Goal: Task Accomplishment & Management: Manage account settings

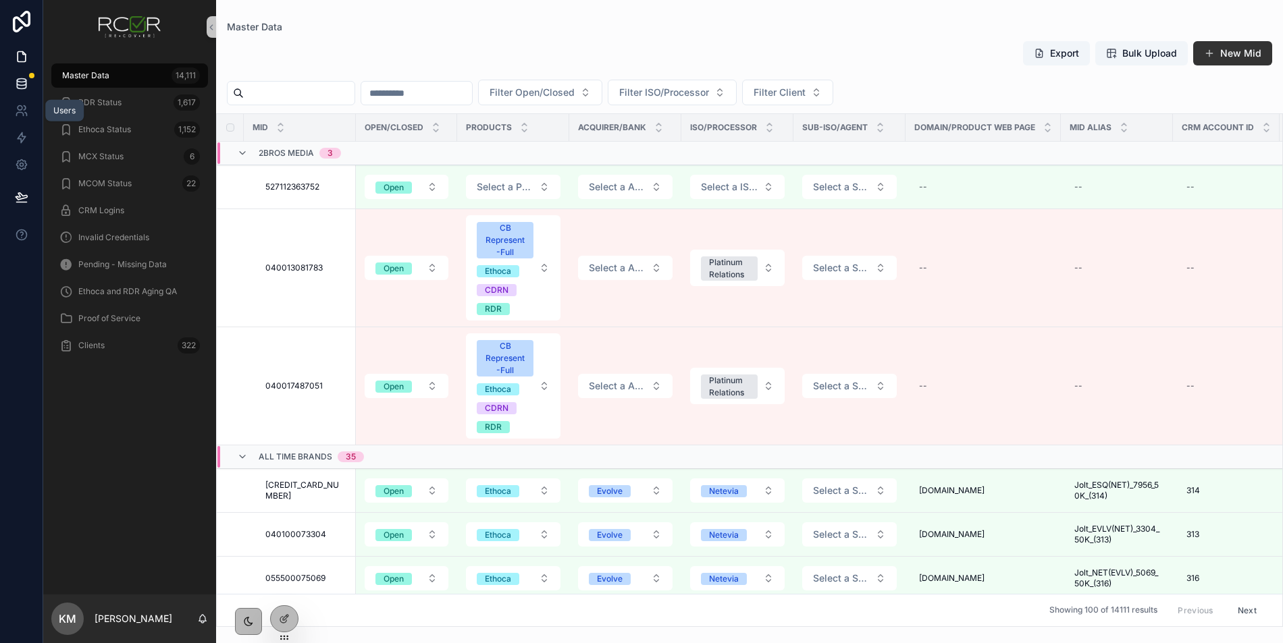
click at [24, 83] on icon at bounding box center [22, 84] width 14 height 14
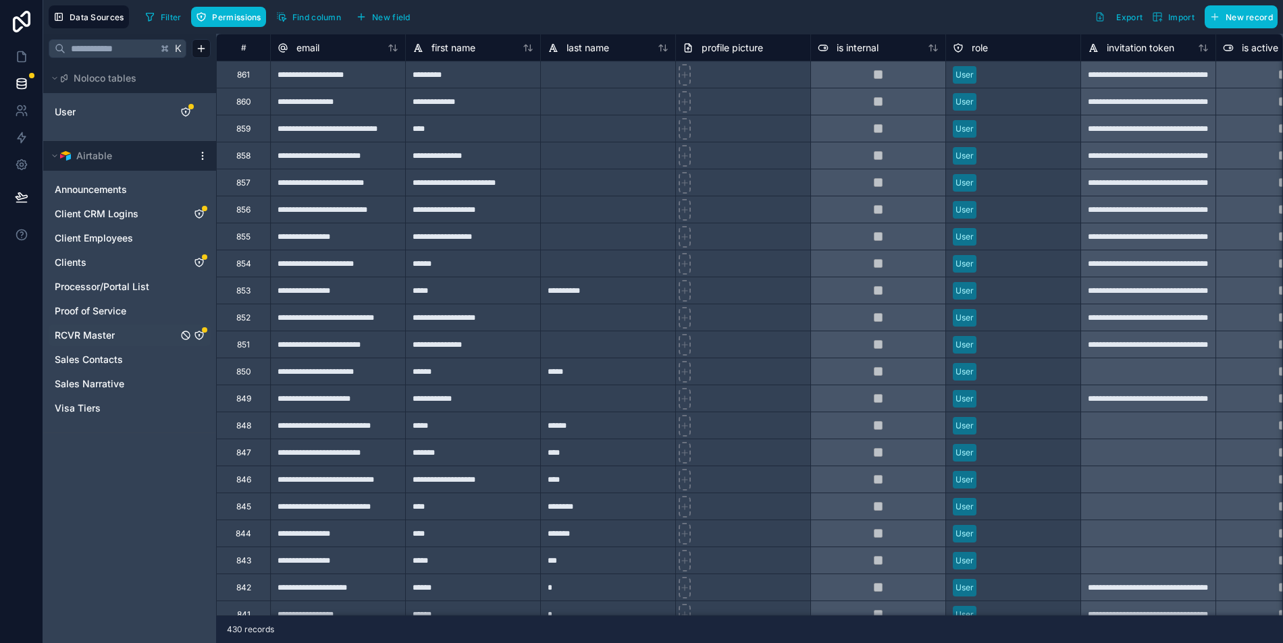
click at [200, 335] on icon "RCVR Master" at bounding box center [199, 335] width 11 height 11
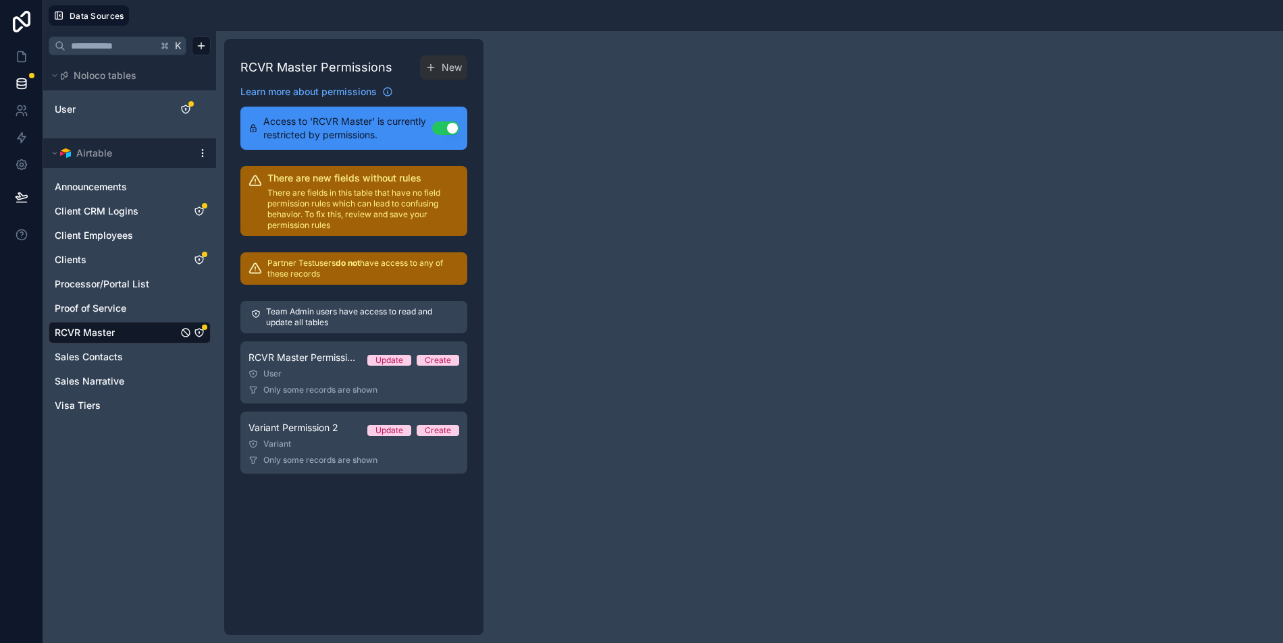
click at [203, 329] on icon "RCVR Master" at bounding box center [199, 333] width 8 height 8
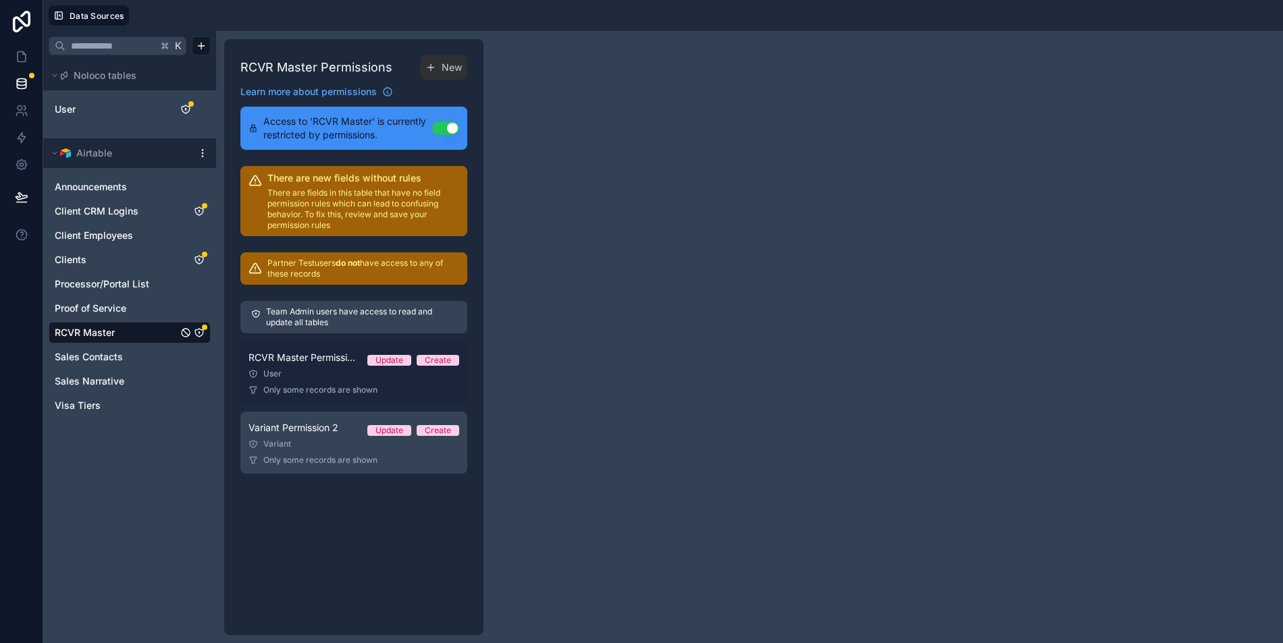
click at [341, 380] on link "RCVR Master Permission 1 Update Create User Only some records are shown" at bounding box center [353, 373] width 227 height 62
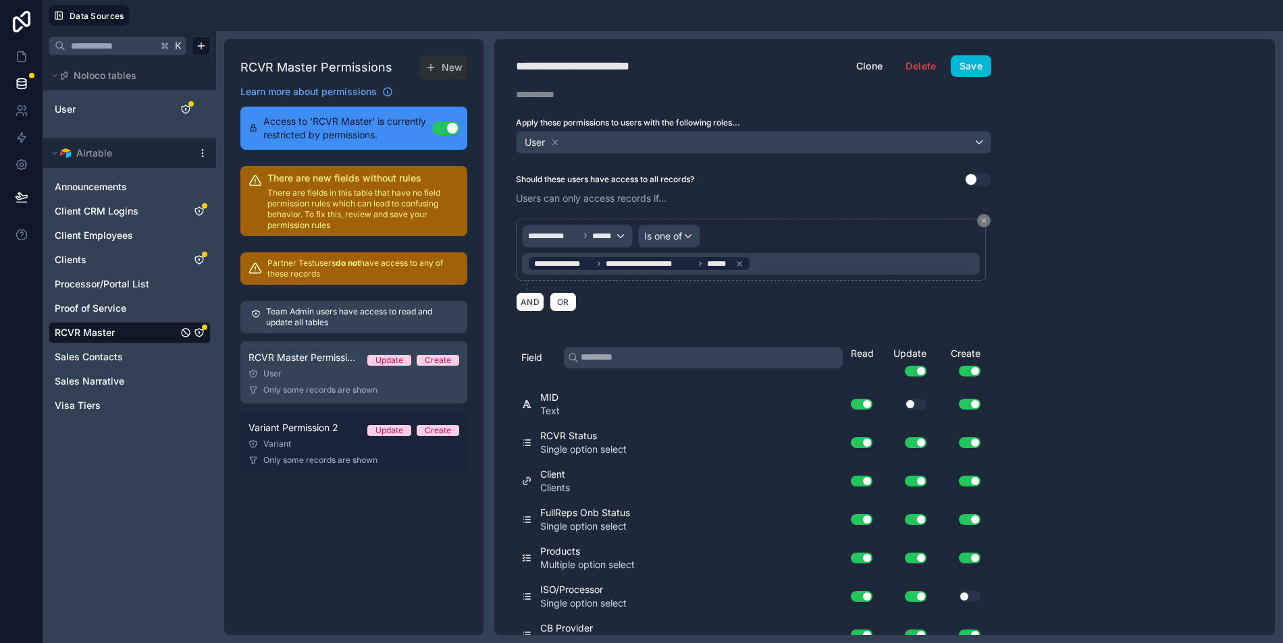
click at [383, 449] on link "Variant Permission 2 Update Create Variant Only some records are shown" at bounding box center [353, 443] width 227 height 62
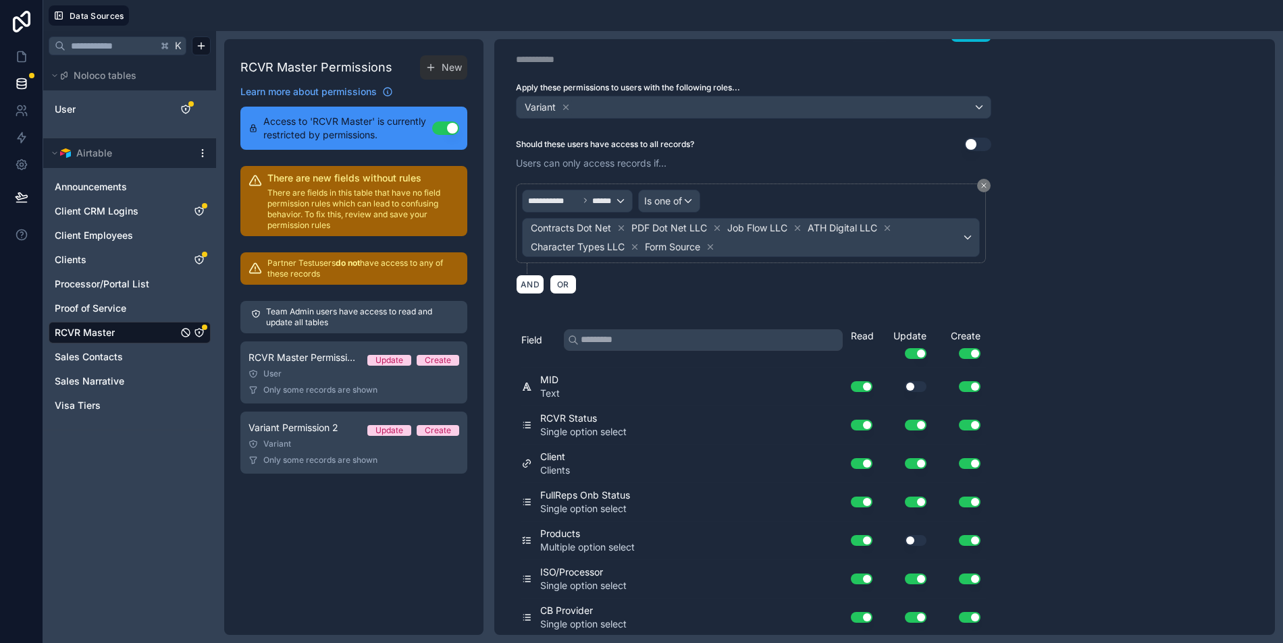
scroll to position [37, 0]
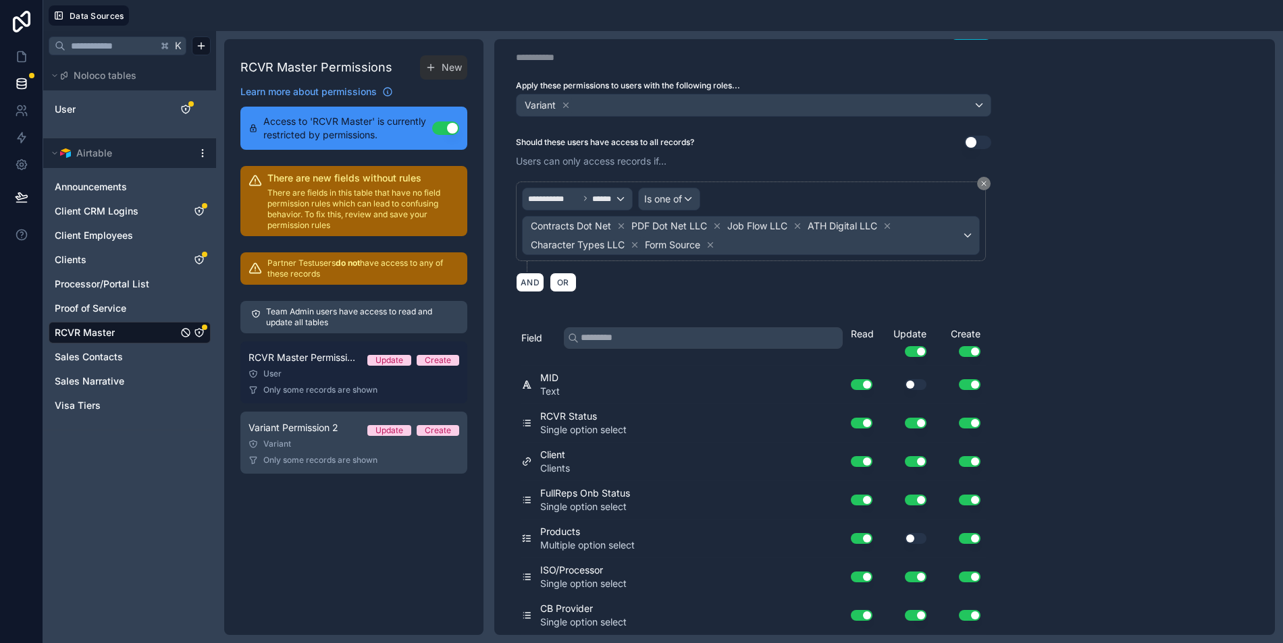
click at [357, 373] on div "User" at bounding box center [353, 374] width 211 height 11
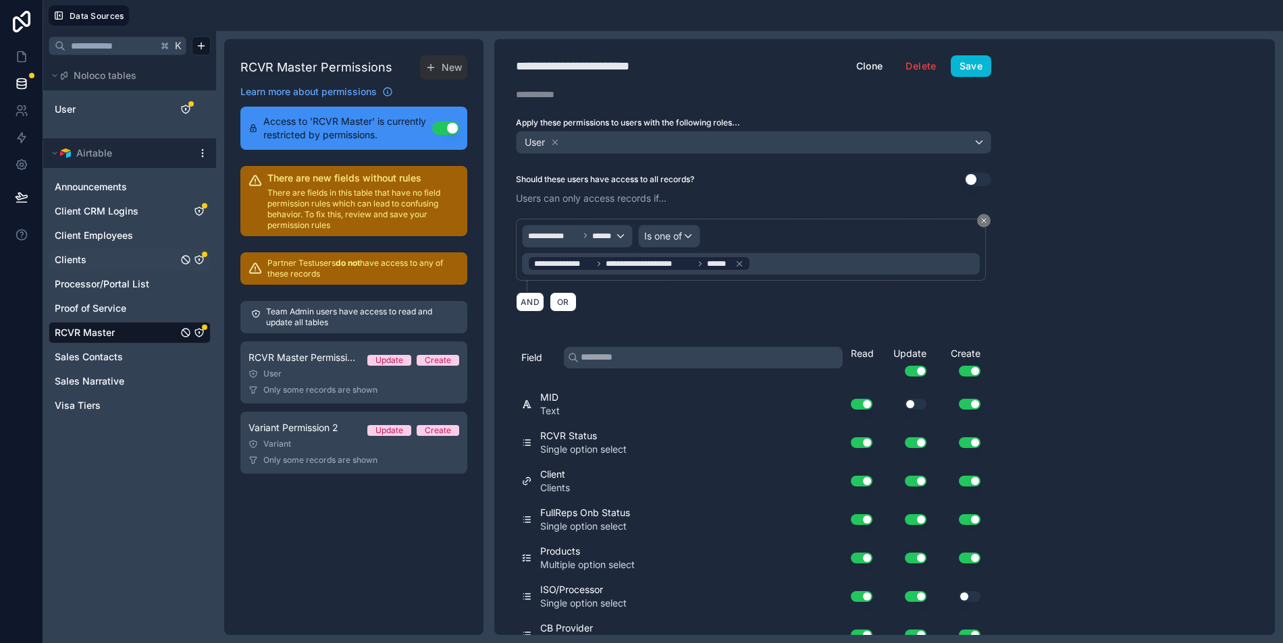
click at [202, 257] on icon "Clients" at bounding box center [199, 259] width 11 height 11
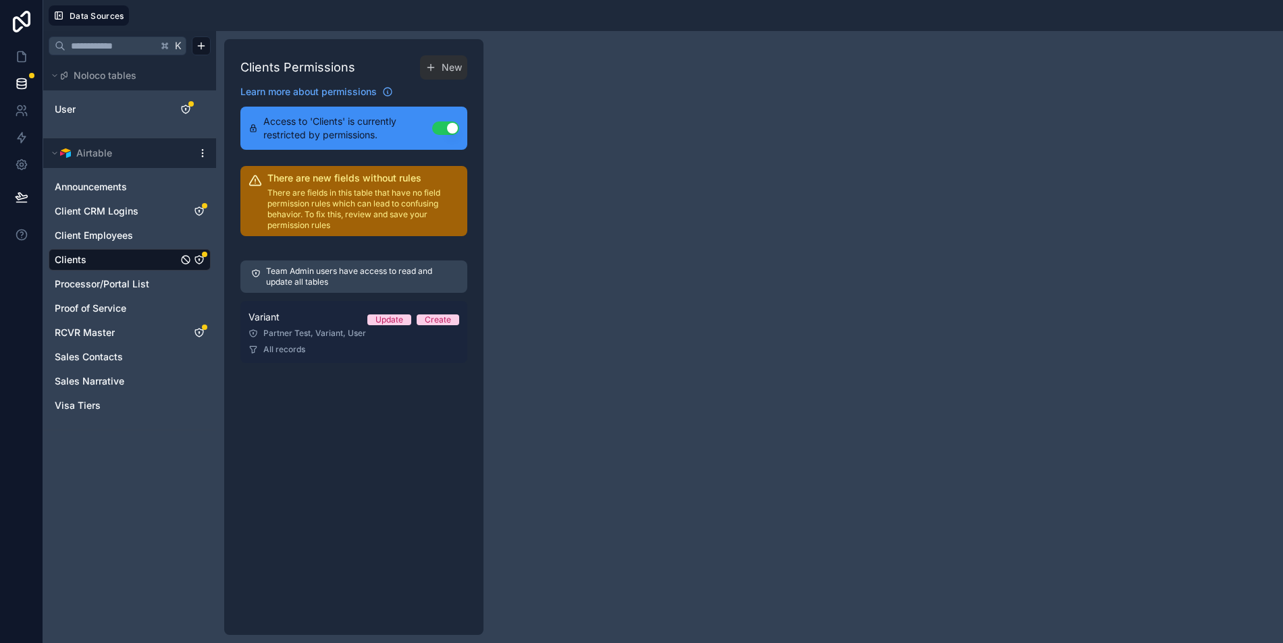
click at [341, 328] on div "Partner Test, Variant, User" at bounding box center [353, 333] width 211 height 11
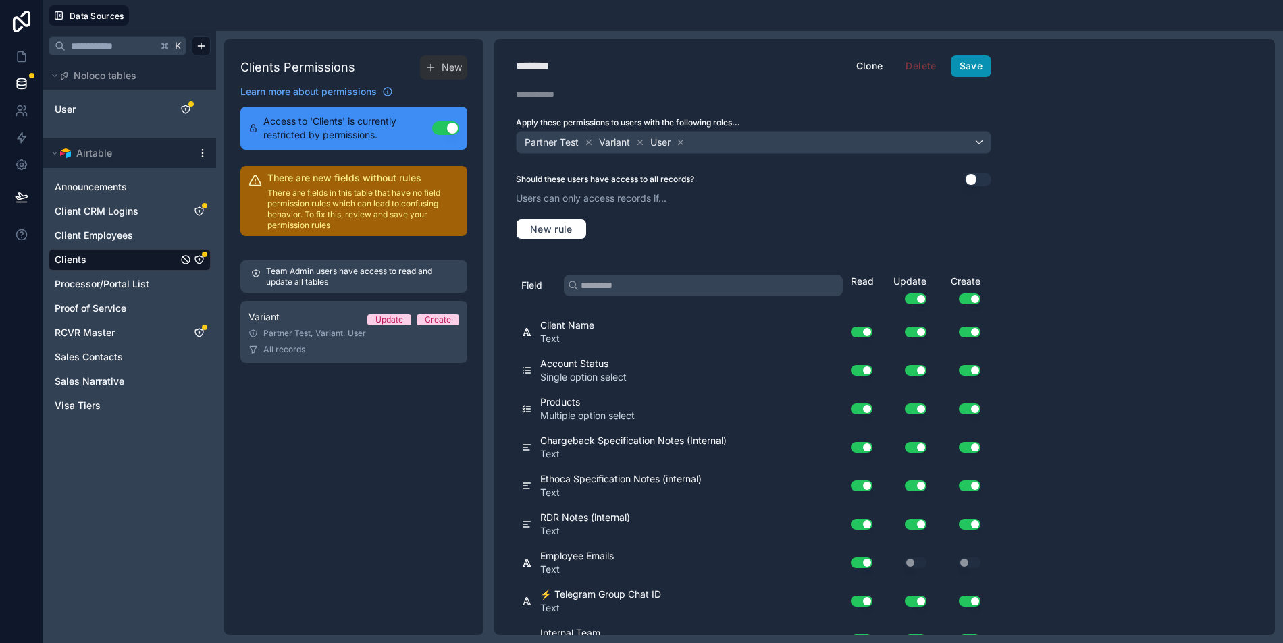
click at [971, 56] on button "Save" at bounding box center [970, 66] width 41 height 22
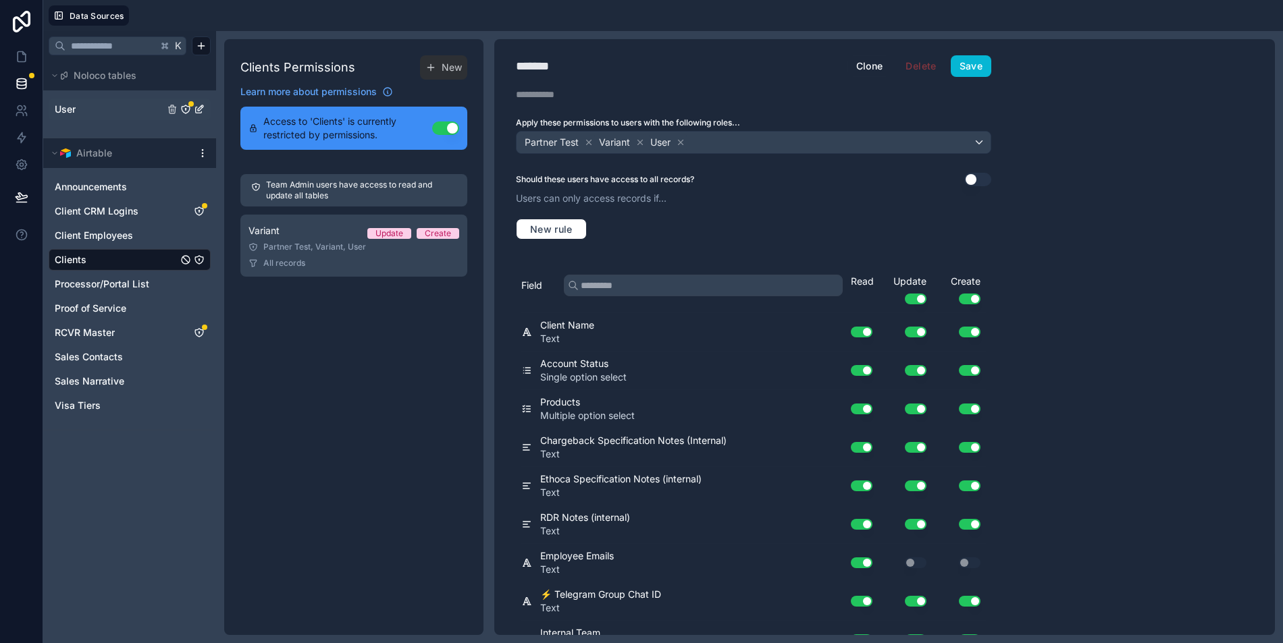
click at [186, 105] on icon "User" at bounding box center [185, 109] width 11 height 11
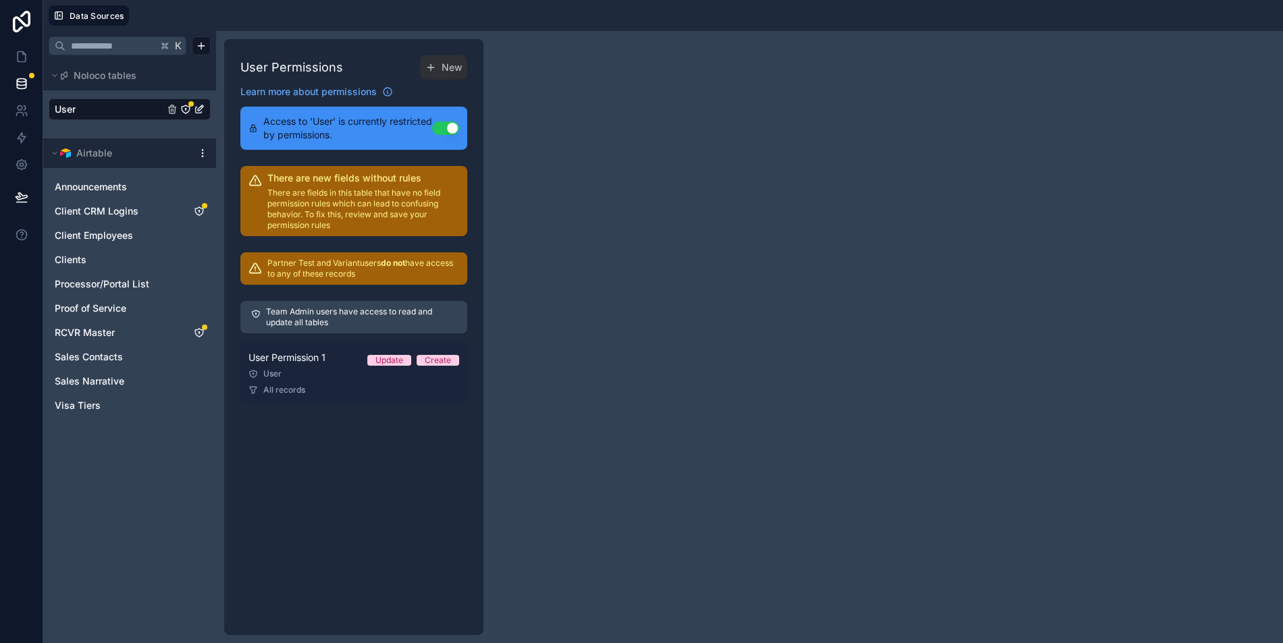
click at [323, 390] on div "All records" at bounding box center [353, 390] width 211 height 11
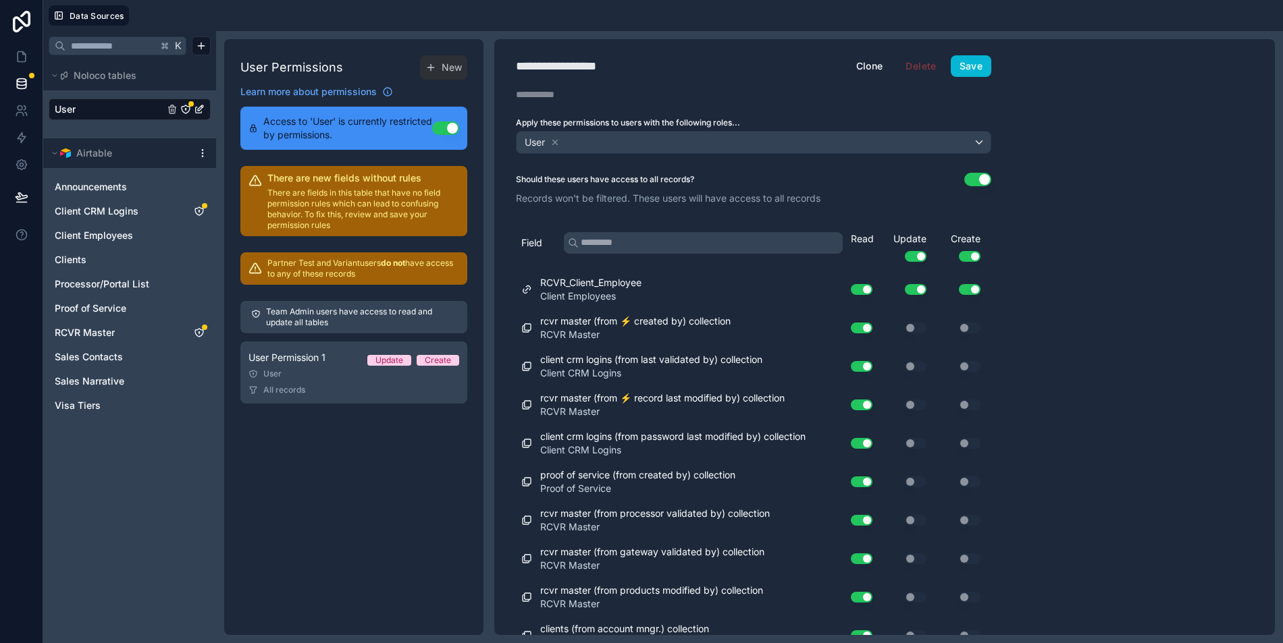
scroll to position [89, 0]
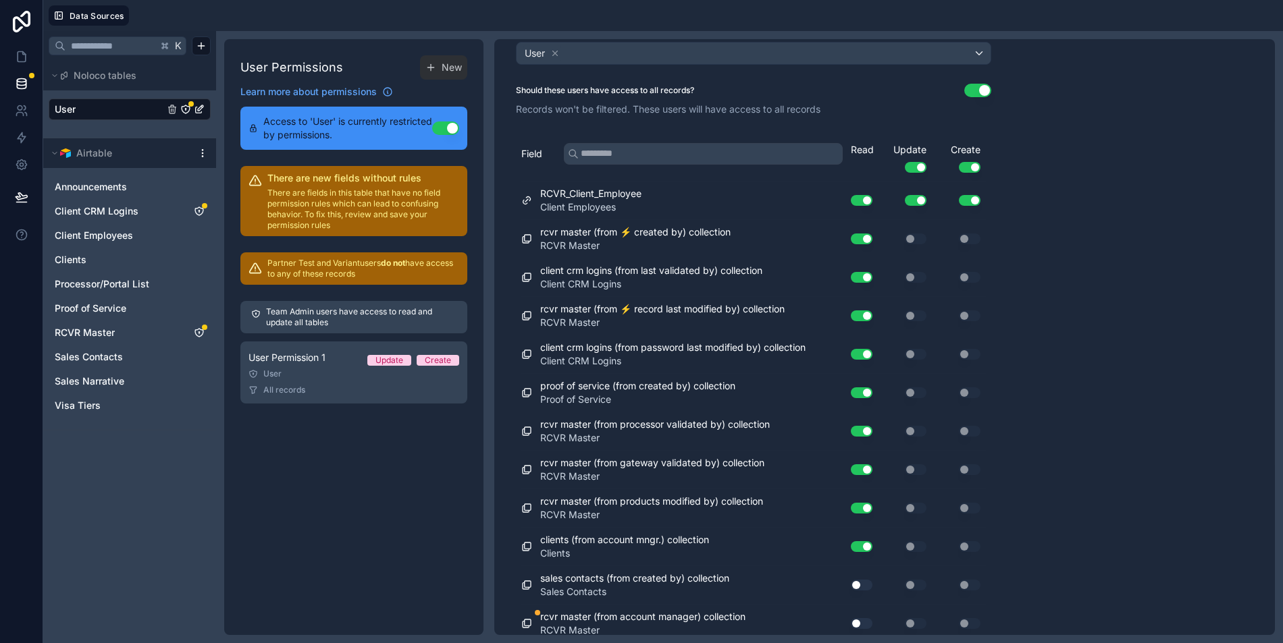
click at [865, 618] on button "Use setting" at bounding box center [862, 623] width 22 height 11
click at [864, 618] on button "Use setting" at bounding box center [862, 623] width 22 height 11
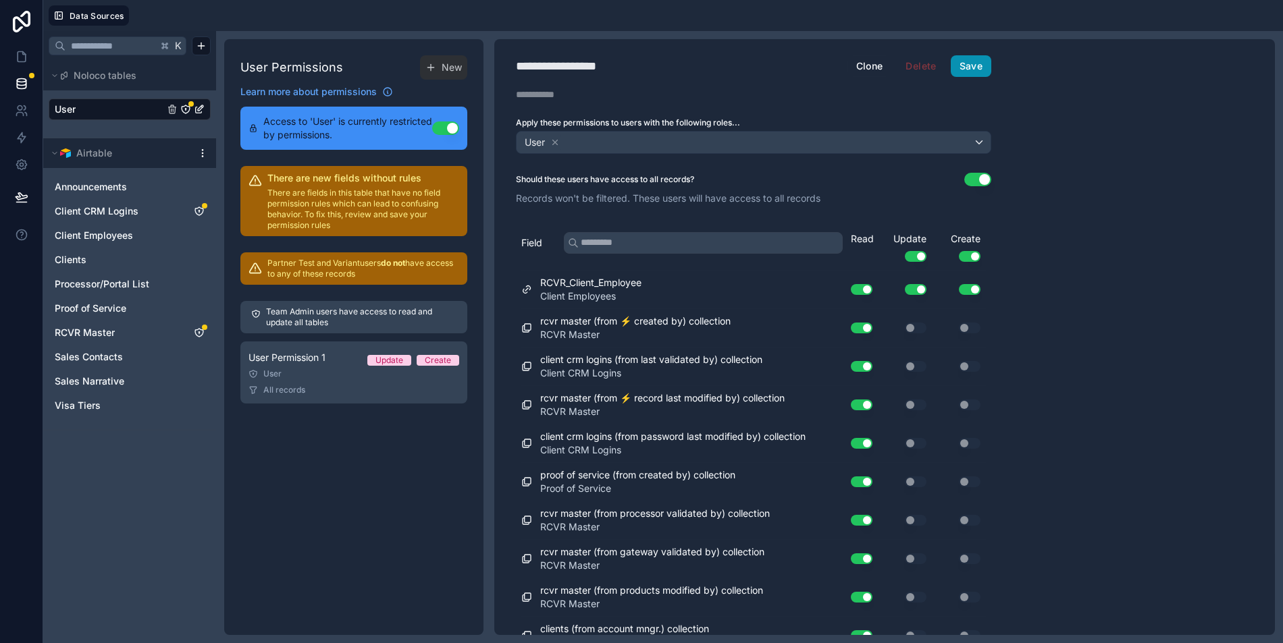
click at [974, 68] on button "Save" at bounding box center [970, 66] width 41 height 22
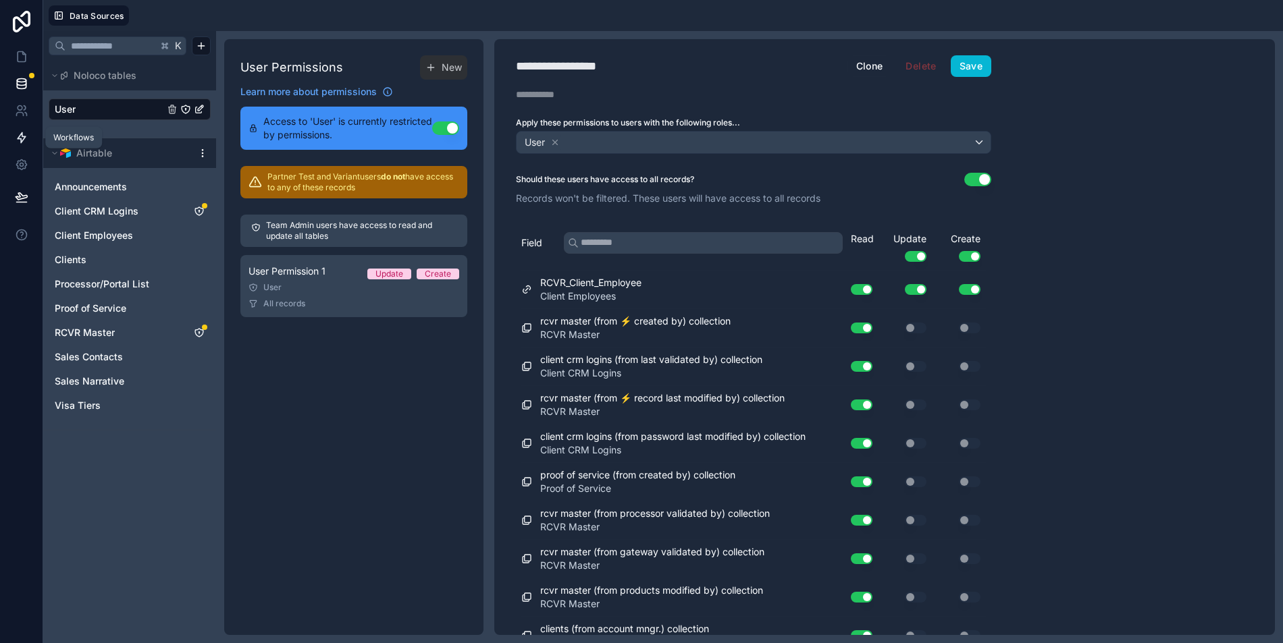
click at [22, 142] on icon at bounding box center [22, 138] width 14 height 14
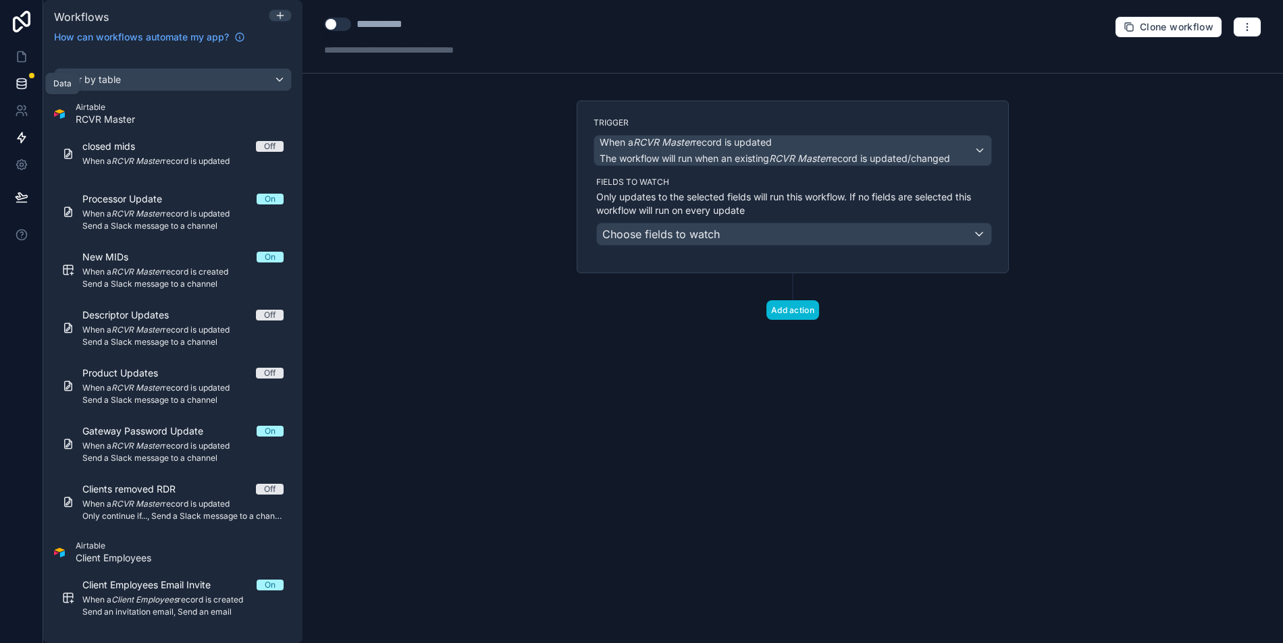
click at [24, 87] on icon at bounding box center [22, 84] width 14 height 14
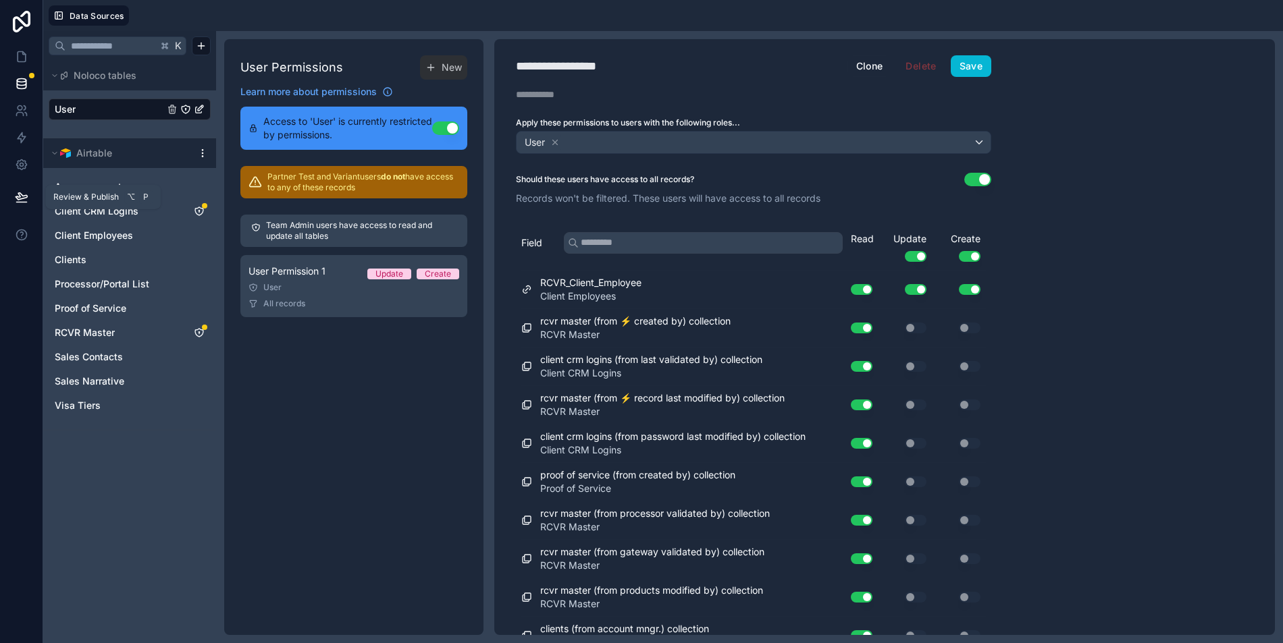
click at [19, 204] on button at bounding box center [22, 197] width 30 height 38
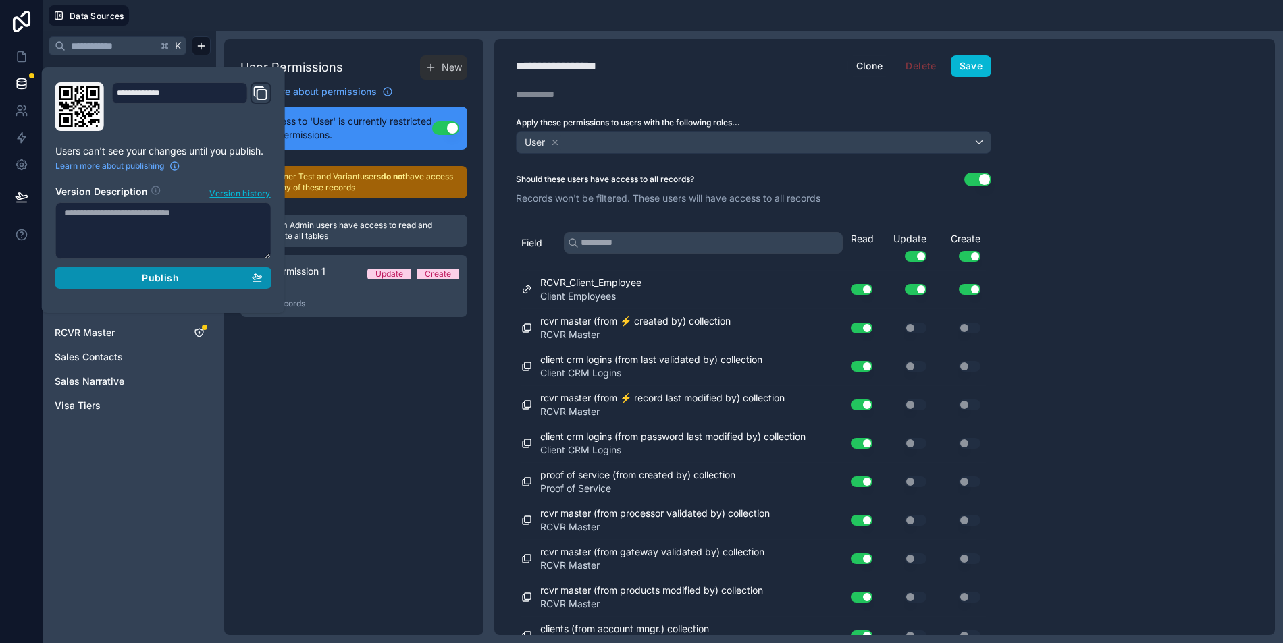
click at [140, 277] on div "Publish" at bounding box center [163, 278] width 198 height 12
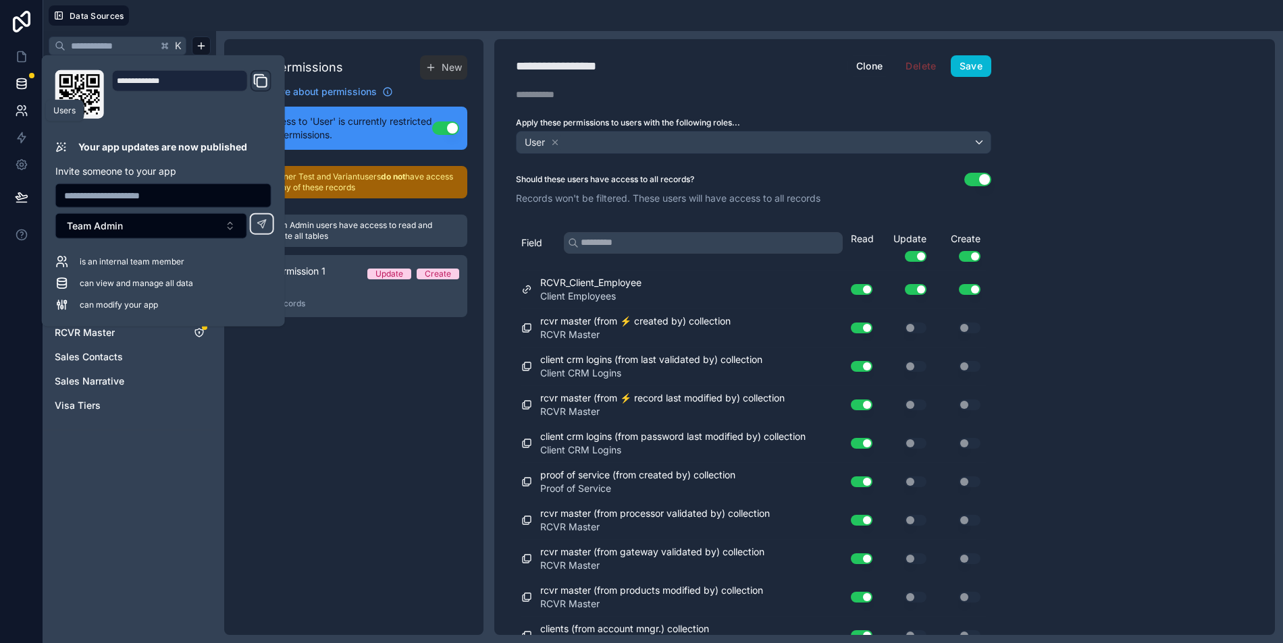
click at [18, 107] on icon at bounding box center [20, 108] width 5 height 5
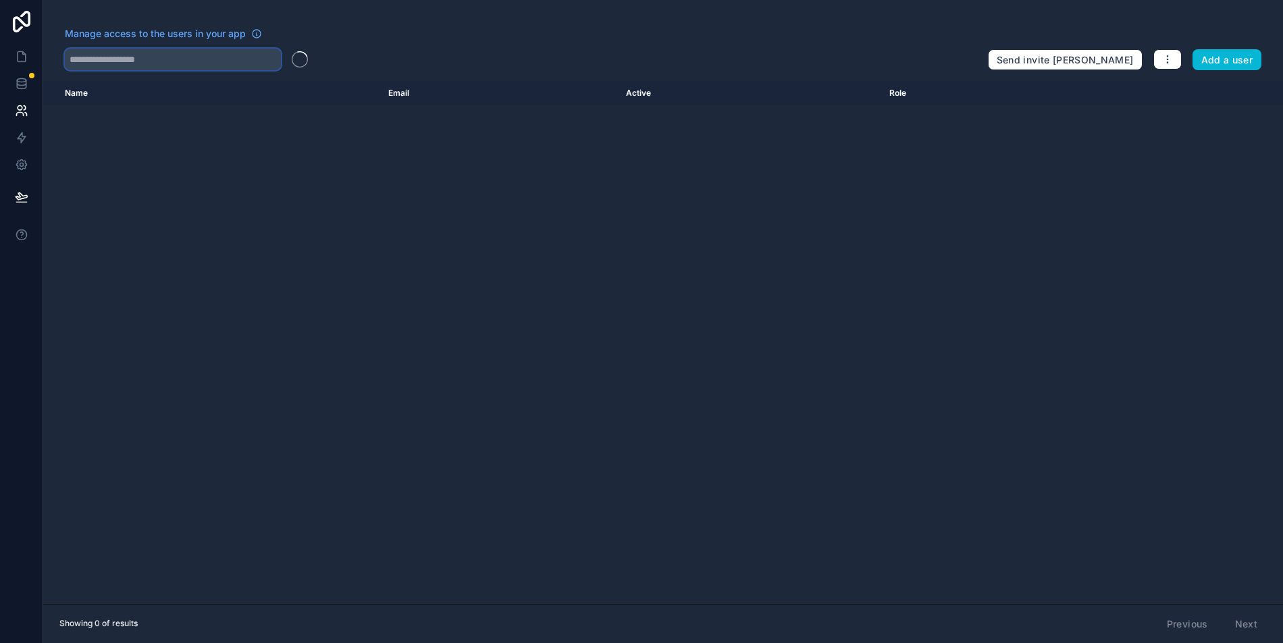
click at [119, 63] on input "text" at bounding box center [173, 60] width 216 height 22
paste input "**********"
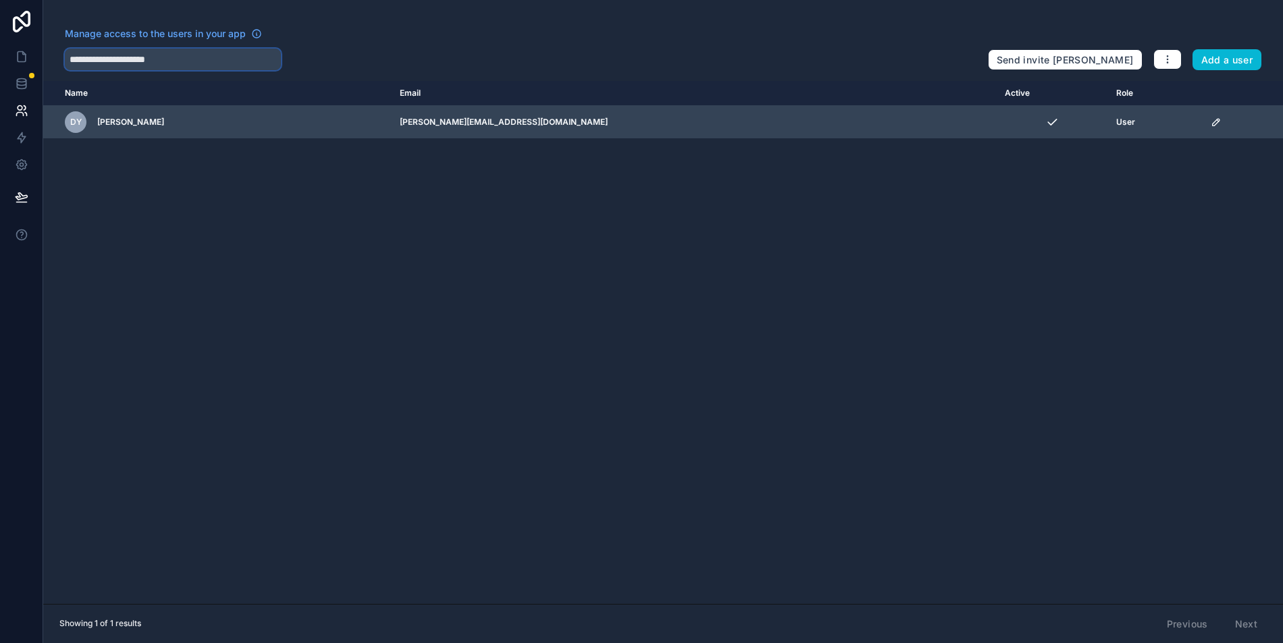
type input "**********"
click at [1210, 122] on icon "scrollable content" at bounding box center [1215, 122] width 11 height 11
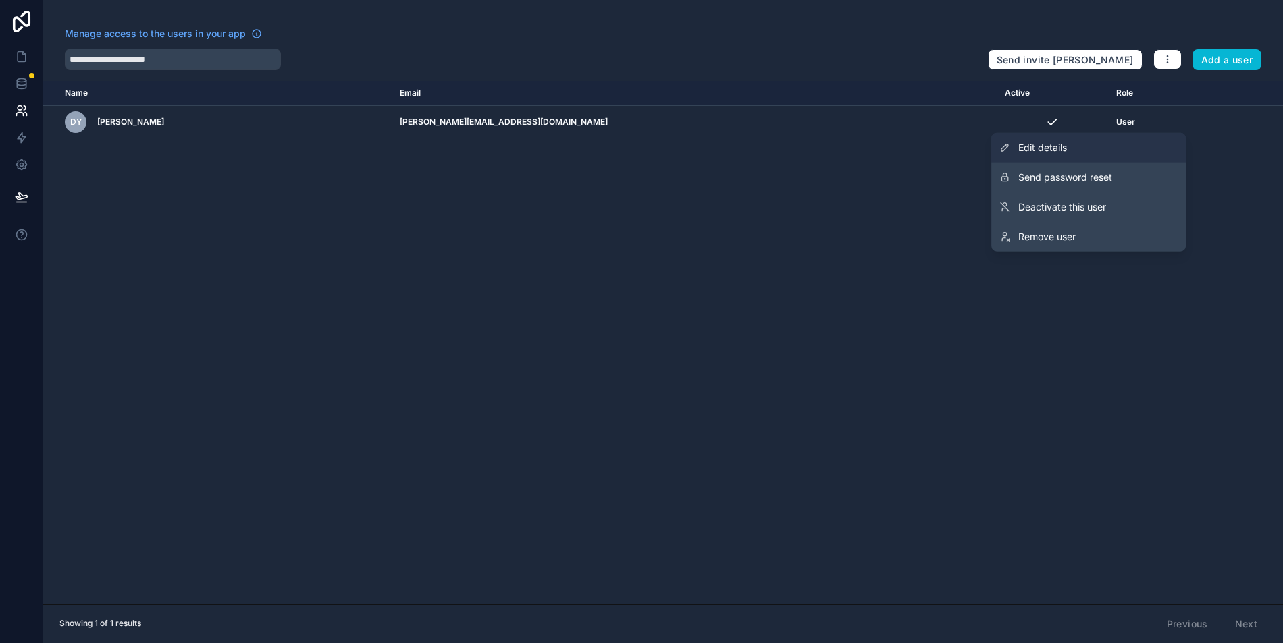
click at [1116, 147] on link "Edit details" at bounding box center [1088, 148] width 194 height 30
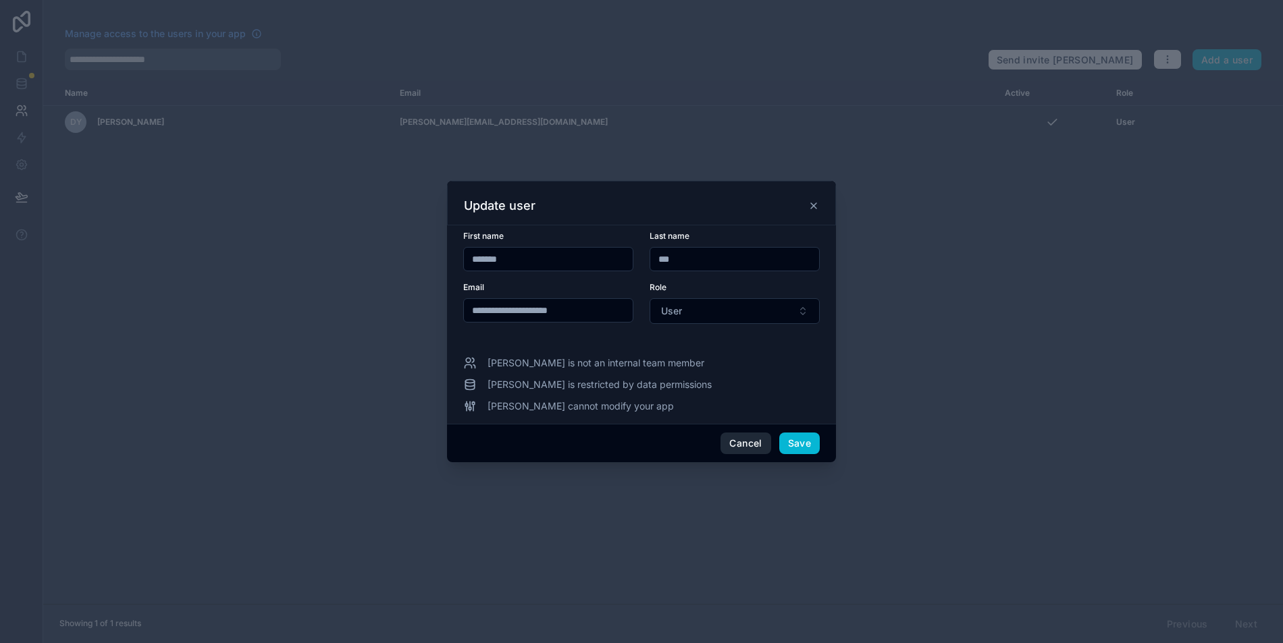
click at [739, 443] on button "Cancel" at bounding box center [745, 444] width 50 height 22
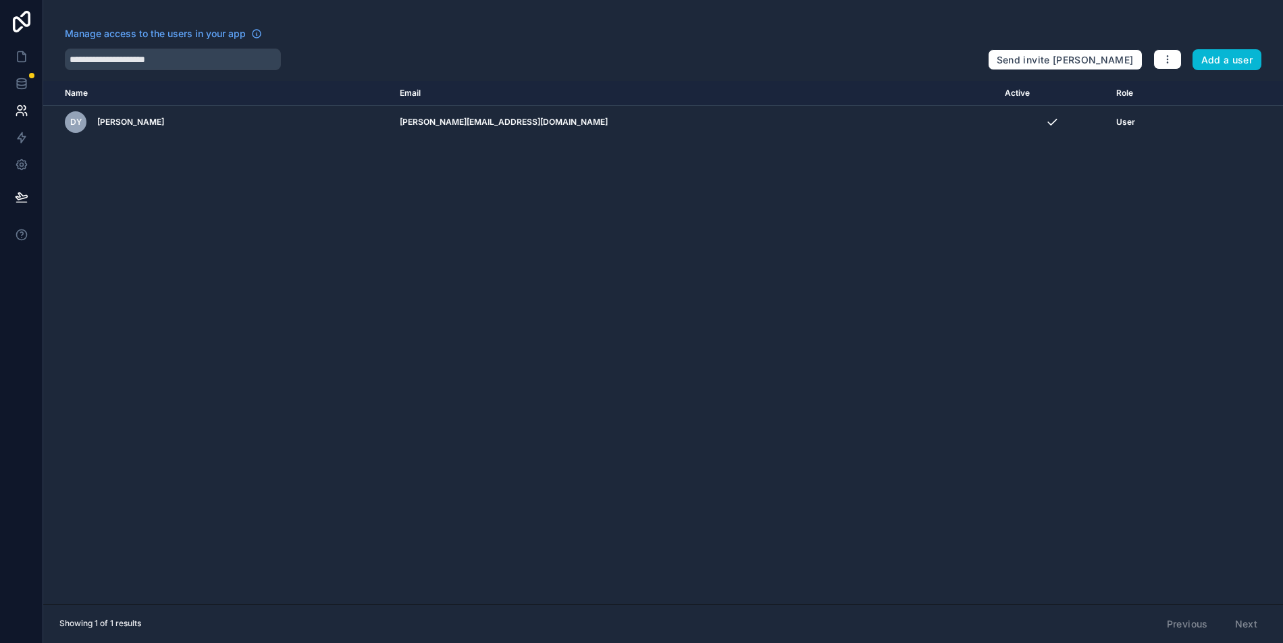
click at [331, 250] on div "Name Email Active Role [DOMAIN_NAME] [PERSON_NAME] Yap [EMAIL_ADDRESS][DOMAIN_N…" at bounding box center [662, 342] width 1239 height 523
click at [20, 78] on icon at bounding box center [22, 84] width 14 height 14
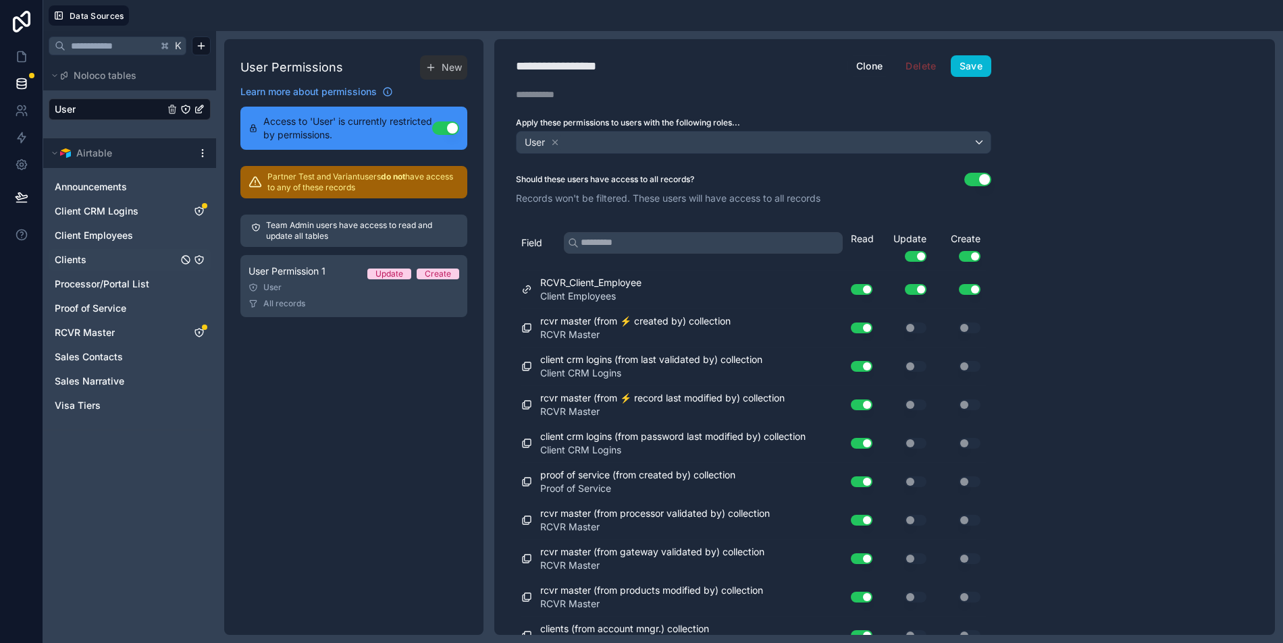
click at [200, 257] on icon "Clients" at bounding box center [199, 259] width 11 height 11
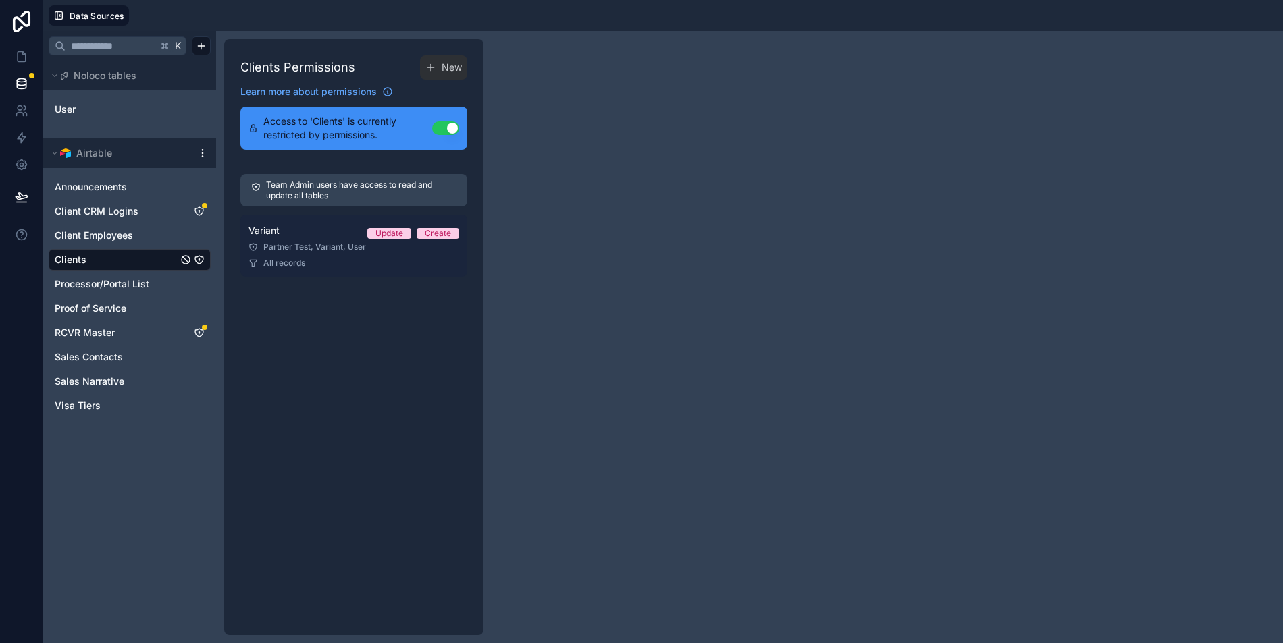
click at [345, 249] on div "Partner Test, Variant, User" at bounding box center [353, 247] width 211 height 11
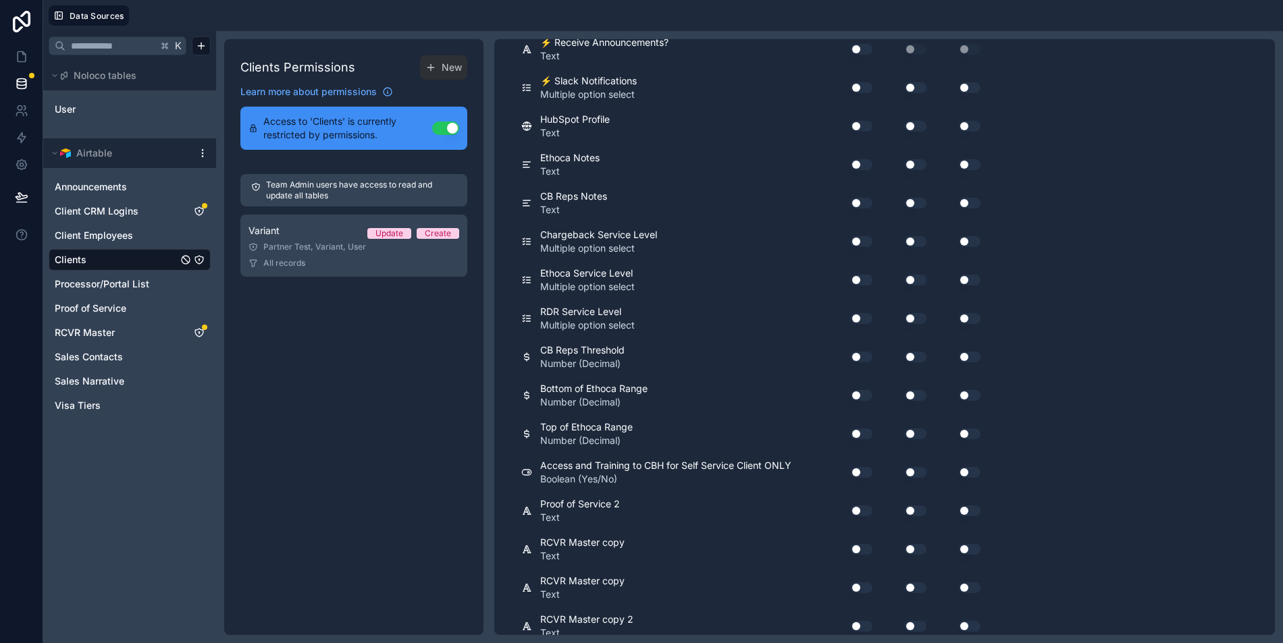
scroll to position [1067, 0]
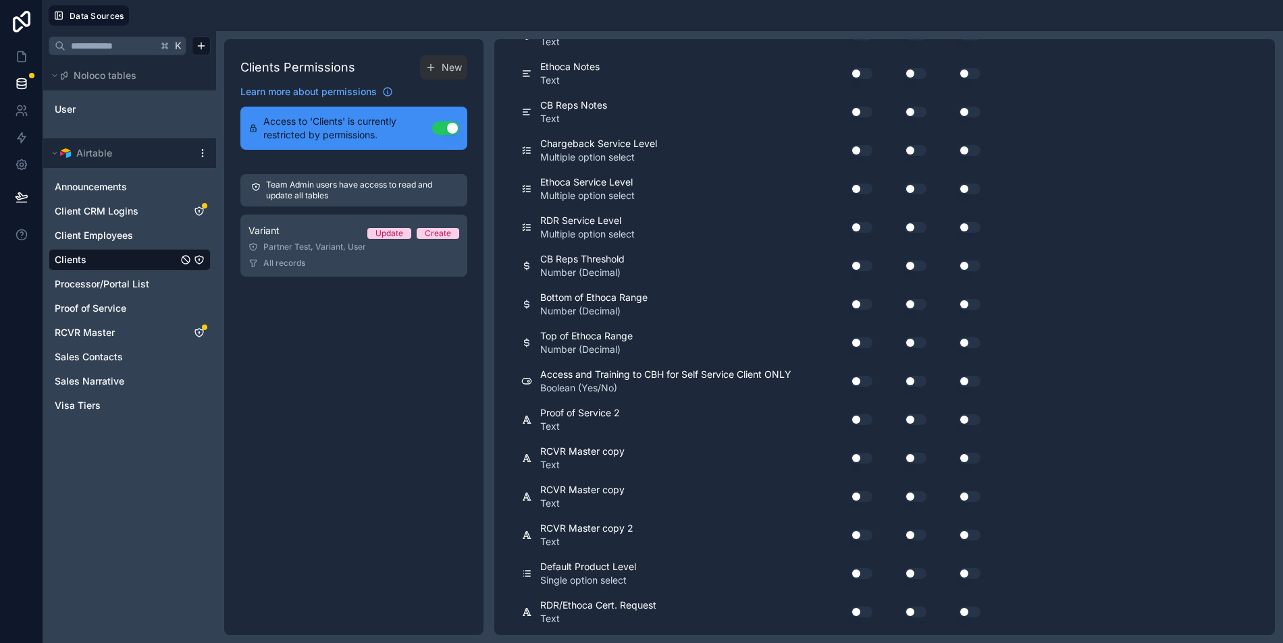
click at [319, 502] on div "Clients Permissions New Learn more about permissions Access to 'Clients' is cur…" at bounding box center [353, 337] width 259 height 596
